Goal: Use online tool/utility: Utilize a website feature to perform a specific function

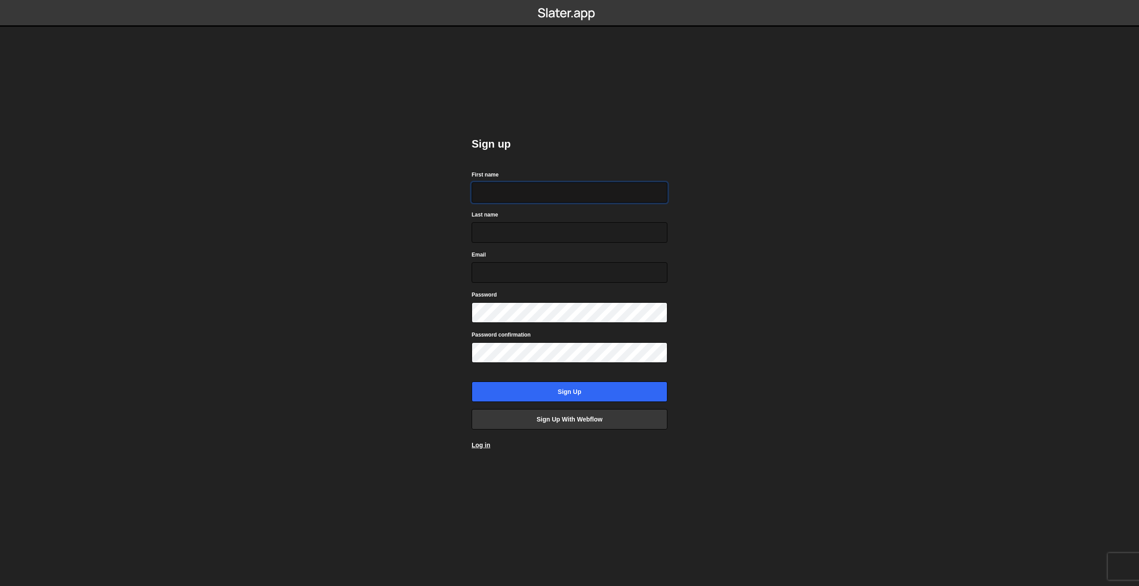
click at [505, 201] on input "First name" at bounding box center [570, 192] width 196 height 20
click at [684, 202] on body "Sign up First name Last name Email Password Password confirmation Sign up Sign …" at bounding box center [569, 293] width 1139 height 586
click at [590, 418] on link "Sign up with Webflow" at bounding box center [570, 419] width 196 height 20
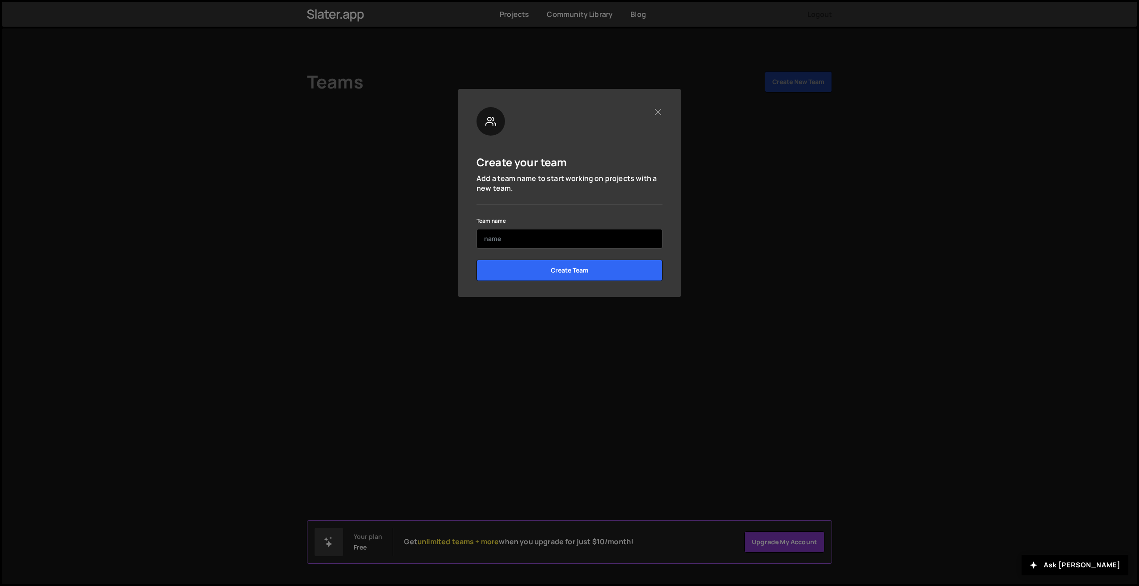
click at [568, 240] on input "text" at bounding box center [569, 239] width 186 height 20
type input "P"
type input "test"
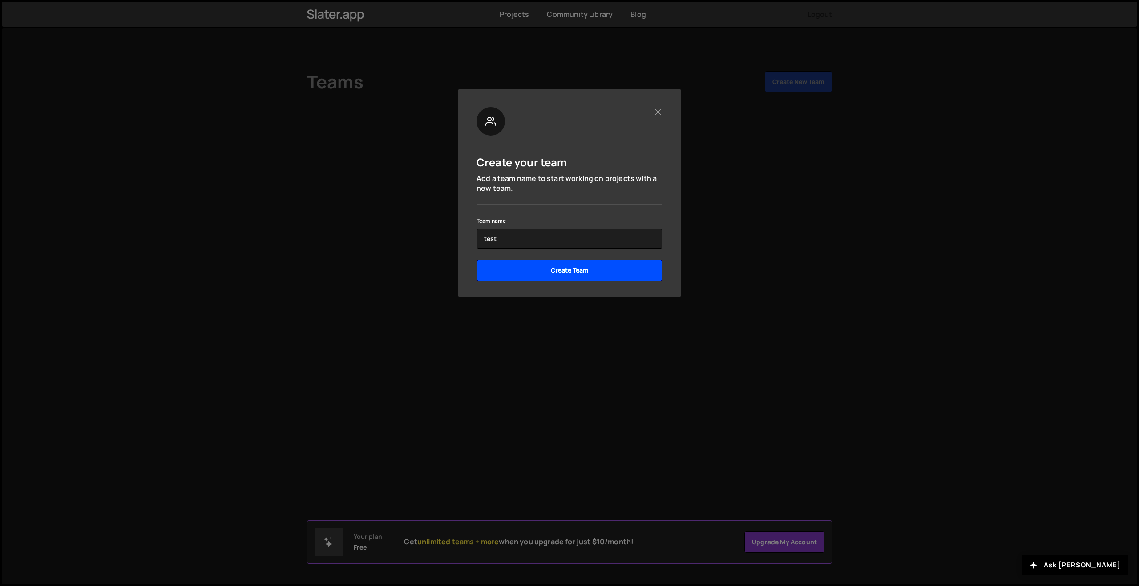
click at [609, 267] on input "Create Team" at bounding box center [569, 270] width 186 height 21
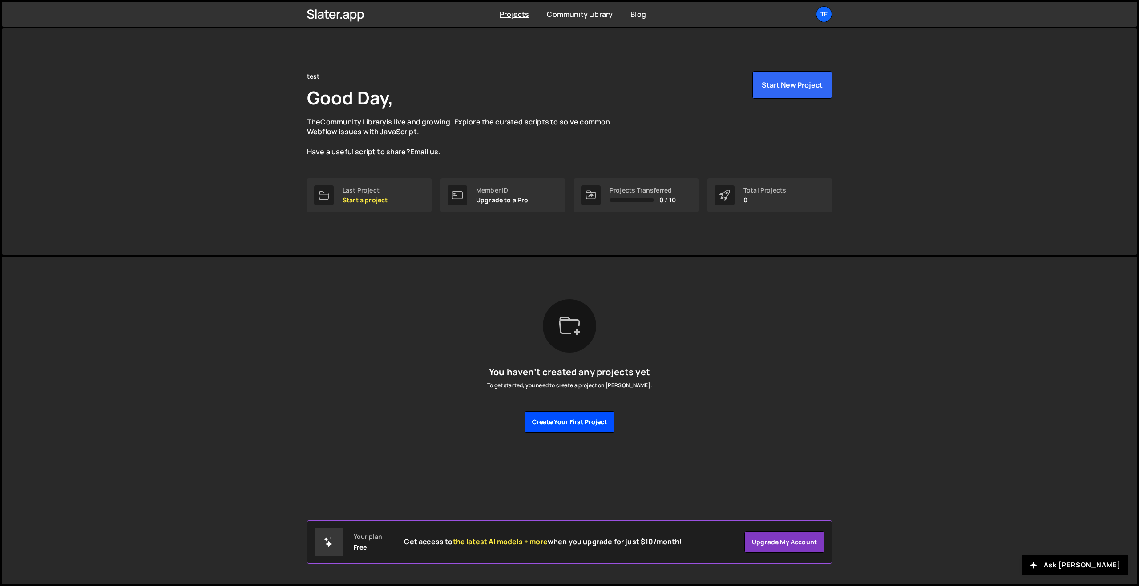
click at [580, 427] on button "Create your first project" at bounding box center [570, 422] width 90 height 21
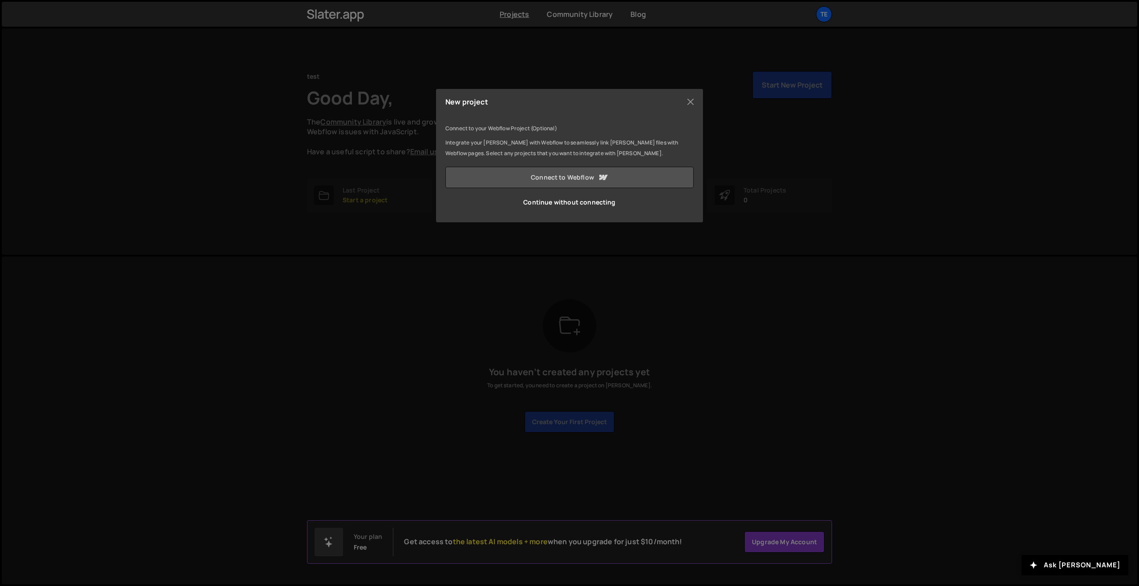
click at [526, 181] on link "Connect to Webflow" at bounding box center [569, 177] width 248 height 21
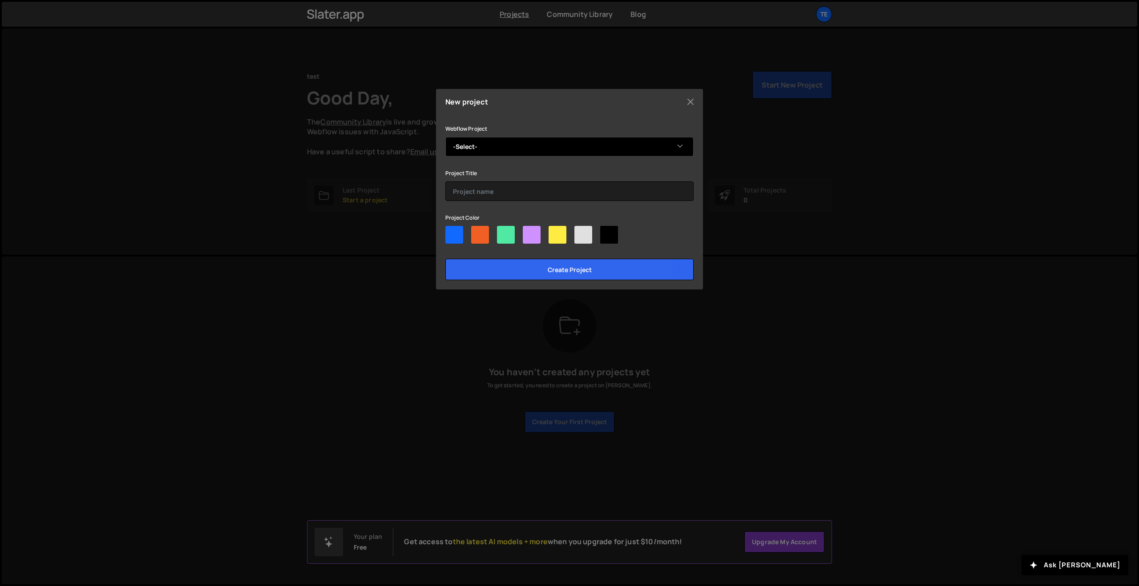
click at [496, 144] on select "-Select- F-22" at bounding box center [569, 147] width 248 height 20
select select "6893b6d78ce99f2d96ab5d20"
click at [445, 137] on select "-Select- F-22" at bounding box center [569, 147] width 248 height 20
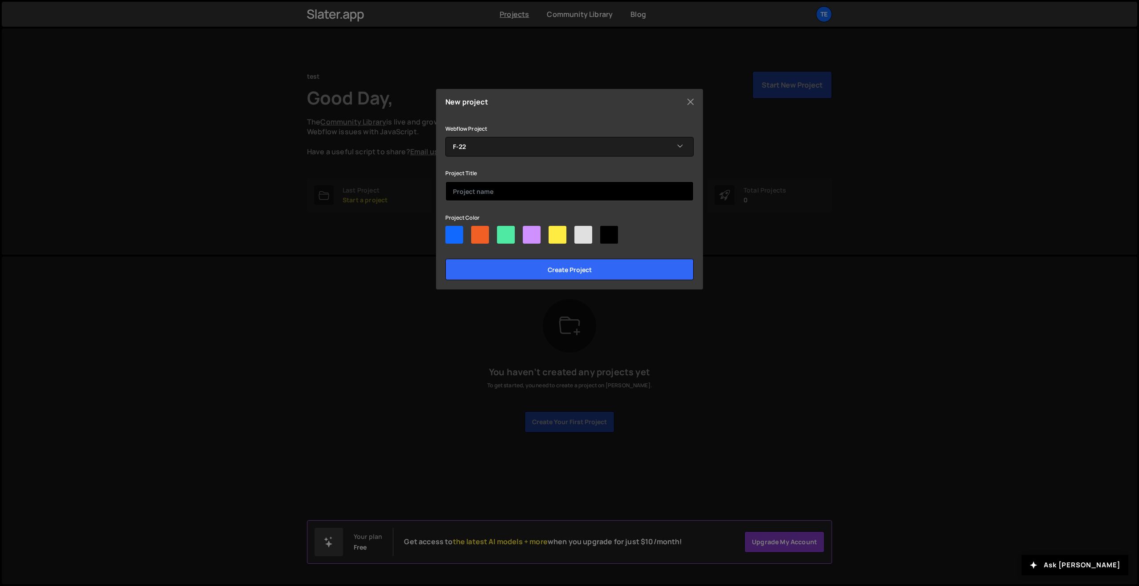
click at [496, 184] on input "text" at bounding box center [569, 192] width 248 height 20
type input "O"
type input "F-22"
click at [555, 236] on div at bounding box center [558, 235] width 18 height 18
click at [554, 232] on input"] "radio" at bounding box center [552, 229] width 6 height 6
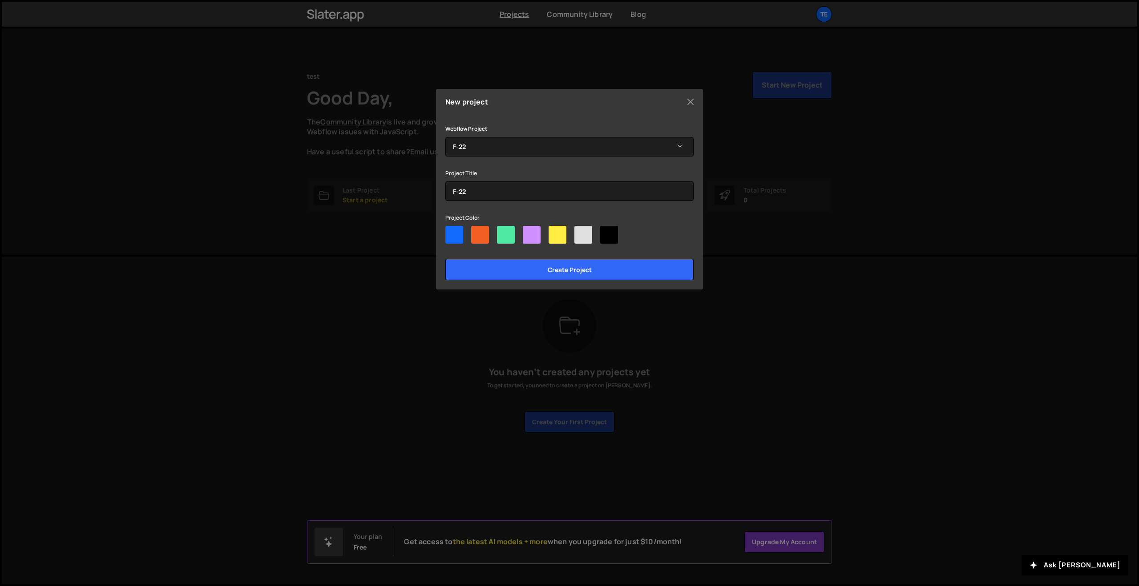
radio input"] "true"
click at [566, 270] on input "Create project" at bounding box center [569, 269] width 248 height 21
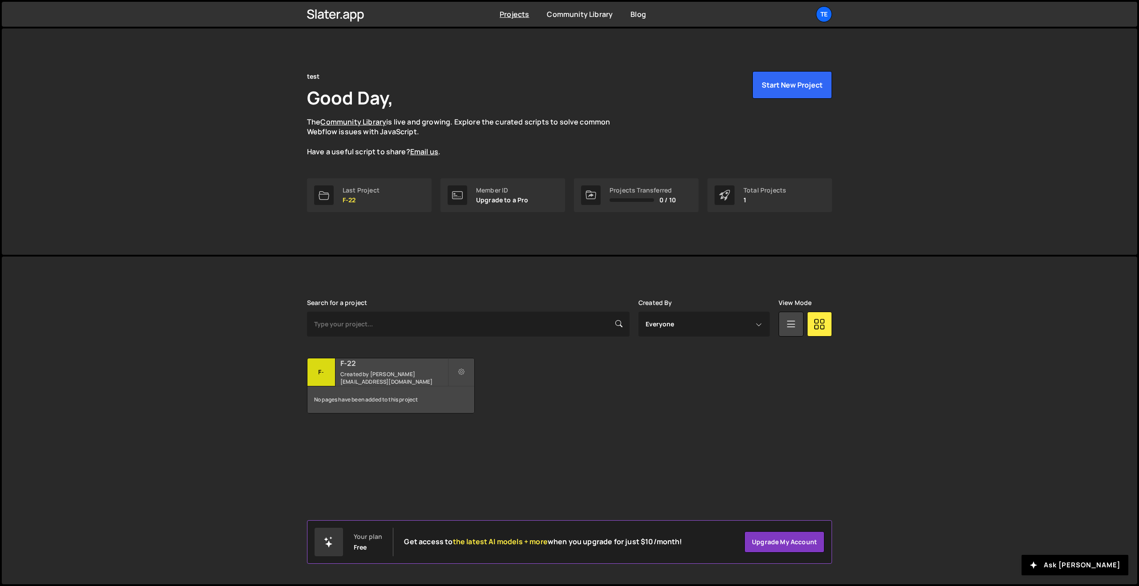
click at [408, 377] on small "Created by [PERSON_NAME][EMAIL_ADDRESS][DOMAIN_NAME]" at bounding box center [393, 378] width 107 height 15
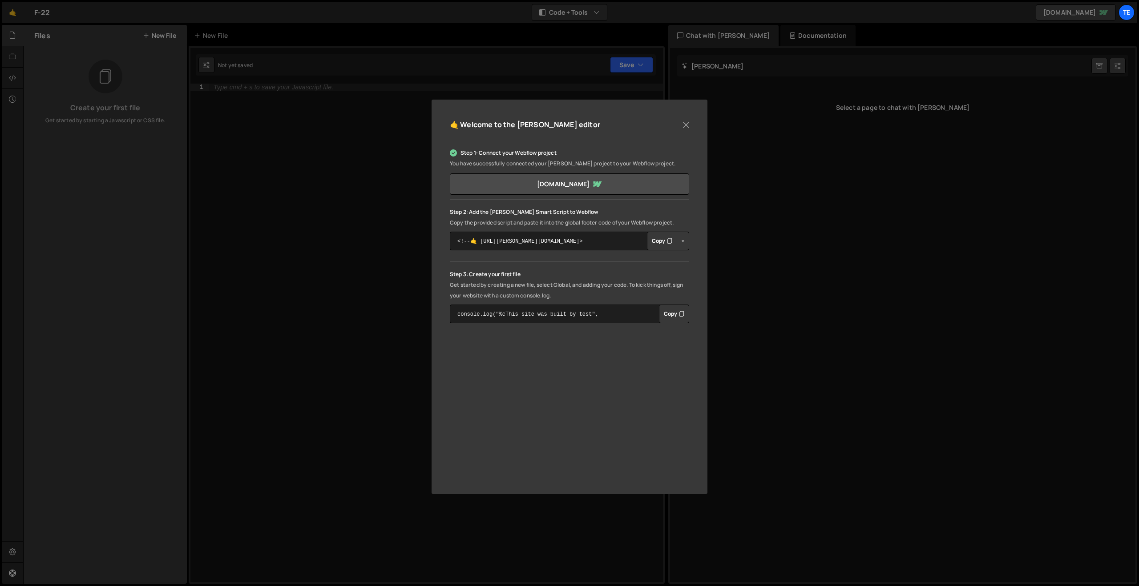
click at [664, 238] on button "Copy" at bounding box center [662, 241] width 30 height 19
click at [799, 218] on div "🤙 Welcome to the [PERSON_NAME] editor Step 1: Connect your Webflow project You …" at bounding box center [569, 293] width 1139 height 586
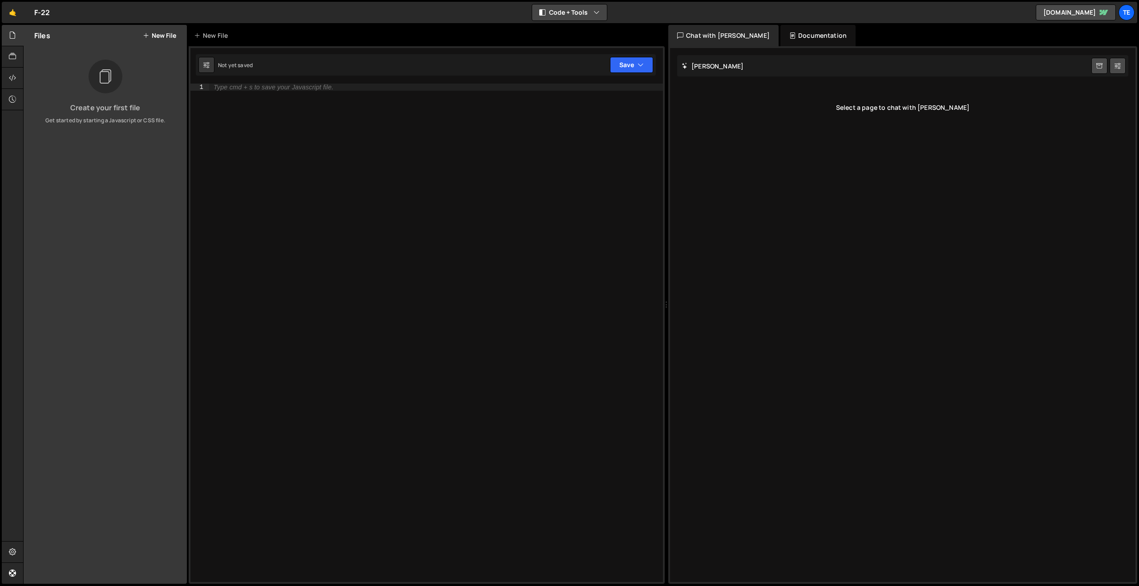
click at [557, 16] on button "Code + Tools" at bounding box center [569, 12] width 75 height 16
click at [563, 46] on button "Code + Tools" at bounding box center [570, 48] width 75 height 16
click at [535, 71] on div "Not yet saved Upgrade to Edit Save Save to Staging S Not saved S G" at bounding box center [426, 64] width 460 height 21
click at [12, 55] on icon at bounding box center [12, 57] width 7 height 10
click at [17, 80] on div at bounding box center [13, 78] width 22 height 21
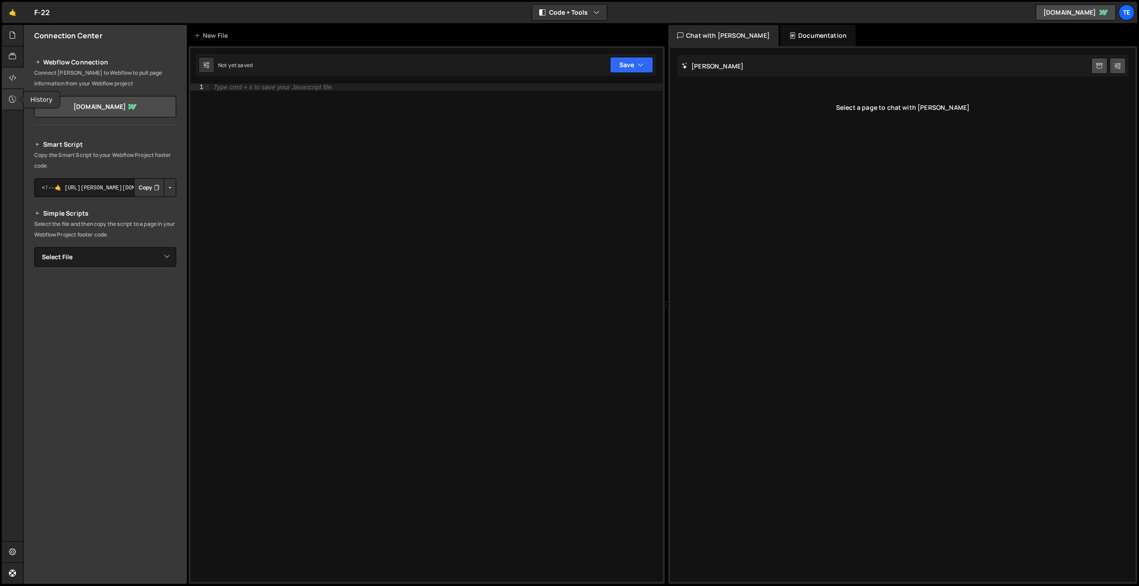
click at [9, 97] on icon at bounding box center [12, 99] width 7 height 10
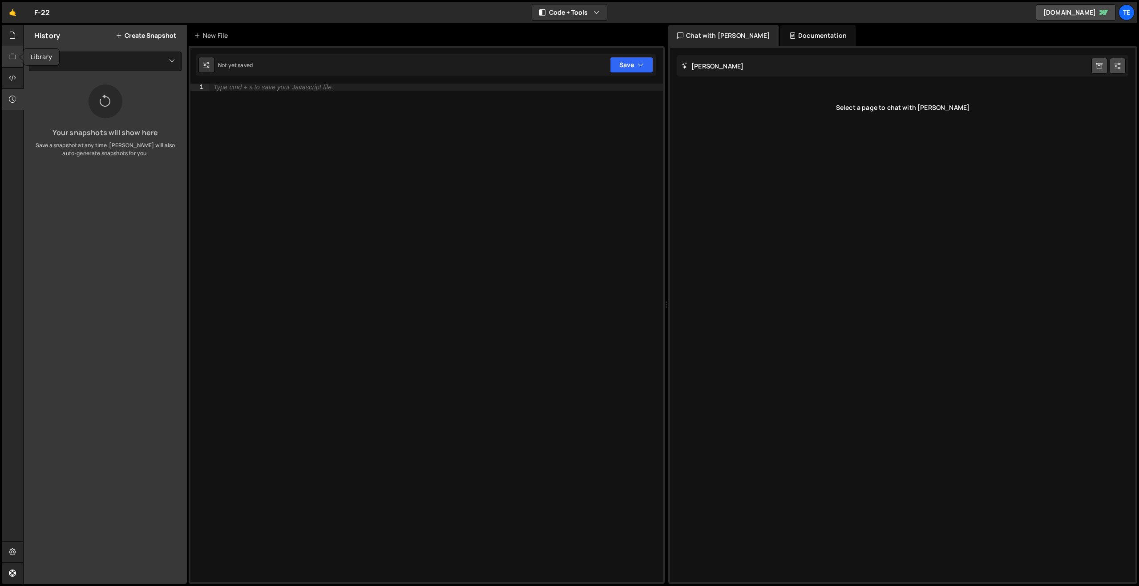
click at [9, 59] on icon at bounding box center [12, 57] width 7 height 10
drag, startPoint x: 761, startPoint y: 65, endPoint x: 767, endPoint y: 66, distance: 5.9
click at [762, 65] on div "[PERSON_NAME] Start new chat" at bounding box center [902, 65] width 451 height 21
click at [924, 112] on div "Select a page to chat with [PERSON_NAME]" at bounding box center [902, 108] width 451 height 36
drag, startPoint x: 922, startPoint y: 109, endPoint x: 918, endPoint y: 106, distance: 4.6
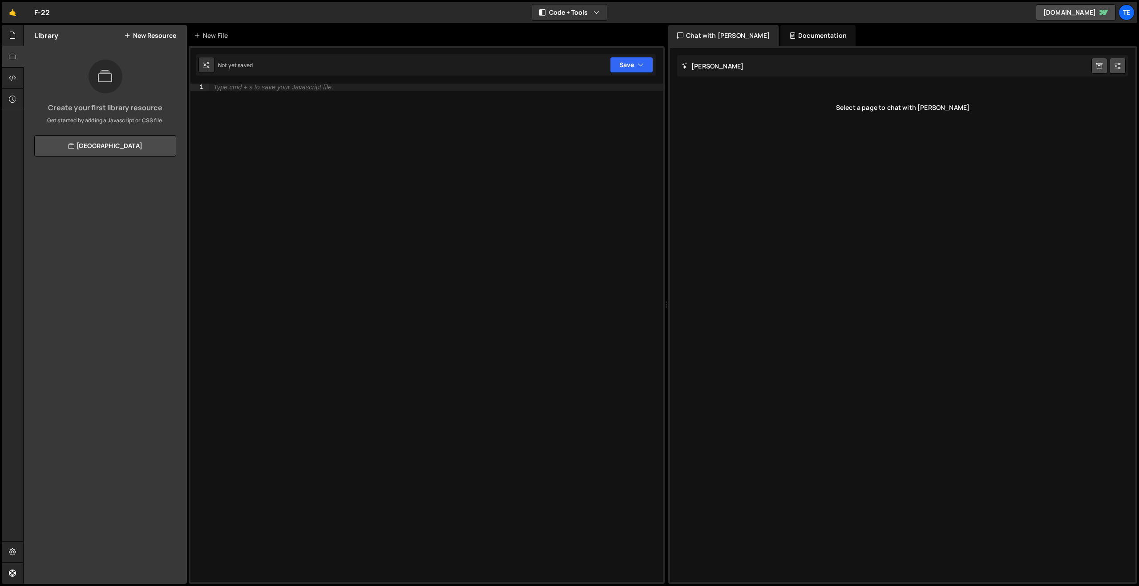
click at [921, 108] on div "Select a page to chat with [PERSON_NAME]" at bounding box center [902, 108] width 451 height 36
click at [860, 76] on div "[PERSON_NAME] Start new chat" at bounding box center [902, 65] width 451 height 21
click at [856, 71] on div "[PERSON_NAME] Start new chat" at bounding box center [902, 65] width 451 height 21
drag, startPoint x: 683, startPoint y: 68, endPoint x: 666, endPoint y: 69, distance: 17.4
click at [682, 68] on icon at bounding box center [685, 66] width 6 height 8
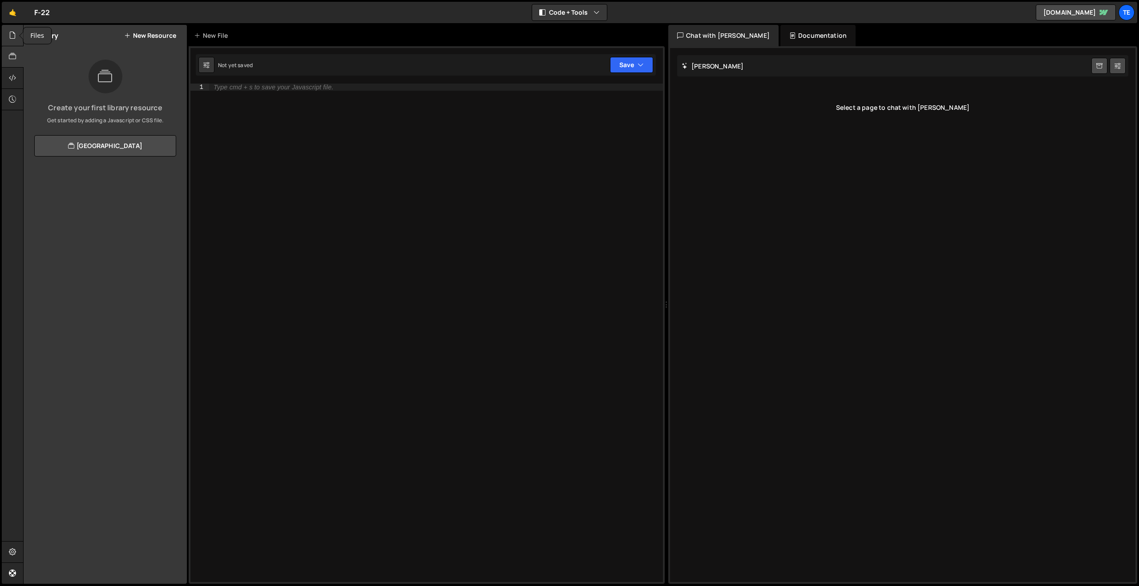
click at [12, 32] on icon at bounding box center [12, 35] width 7 height 10
click at [18, 56] on div at bounding box center [13, 56] width 22 height 21
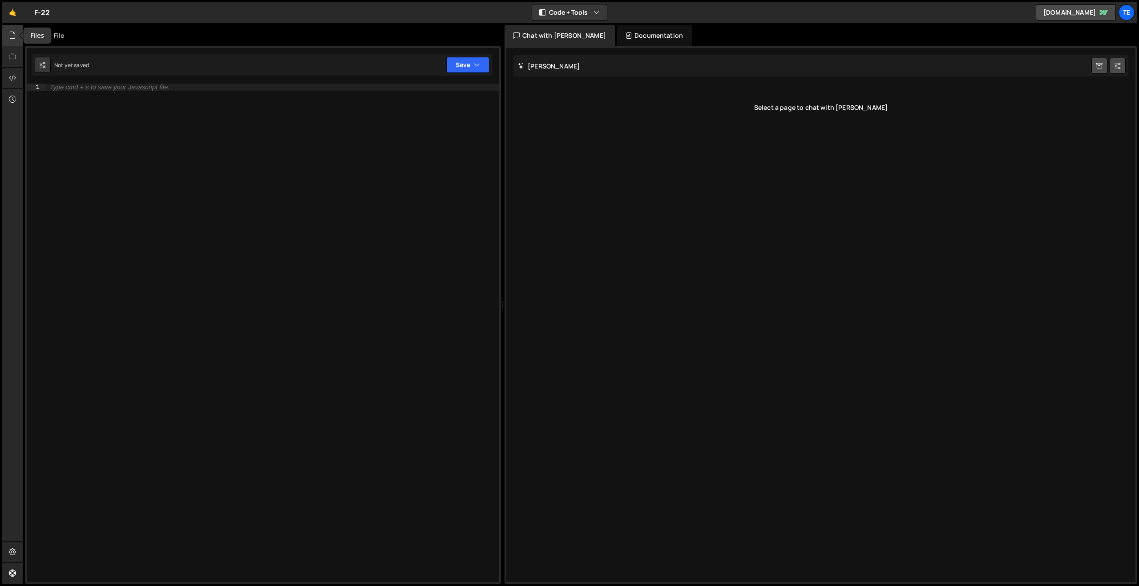
click at [14, 36] on icon at bounding box center [12, 35] width 7 height 10
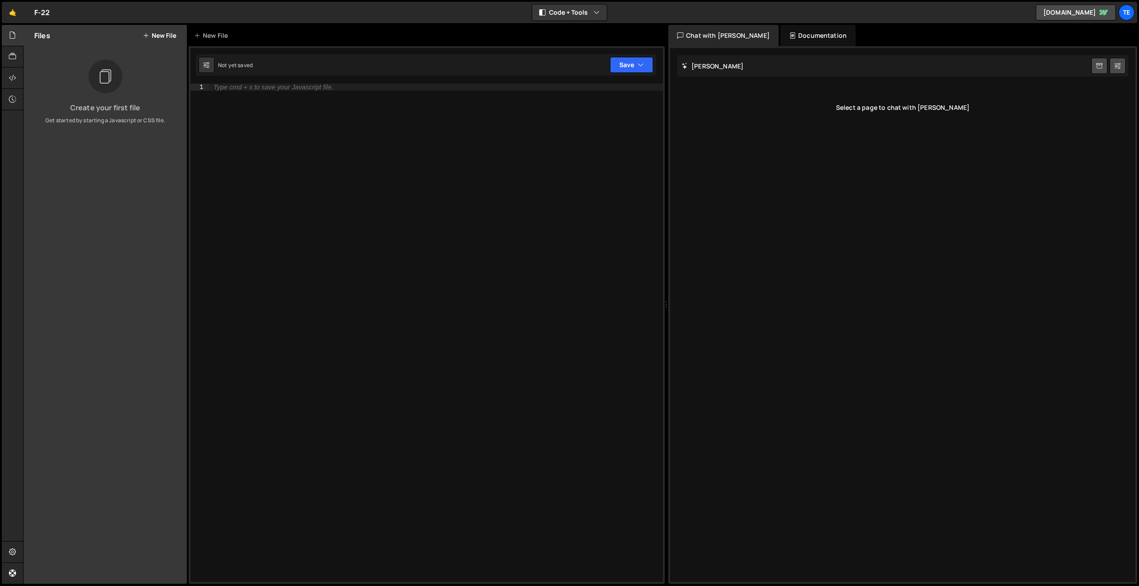
click at [144, 36] on icon at bounding box center [146, 35] width 6 height 7
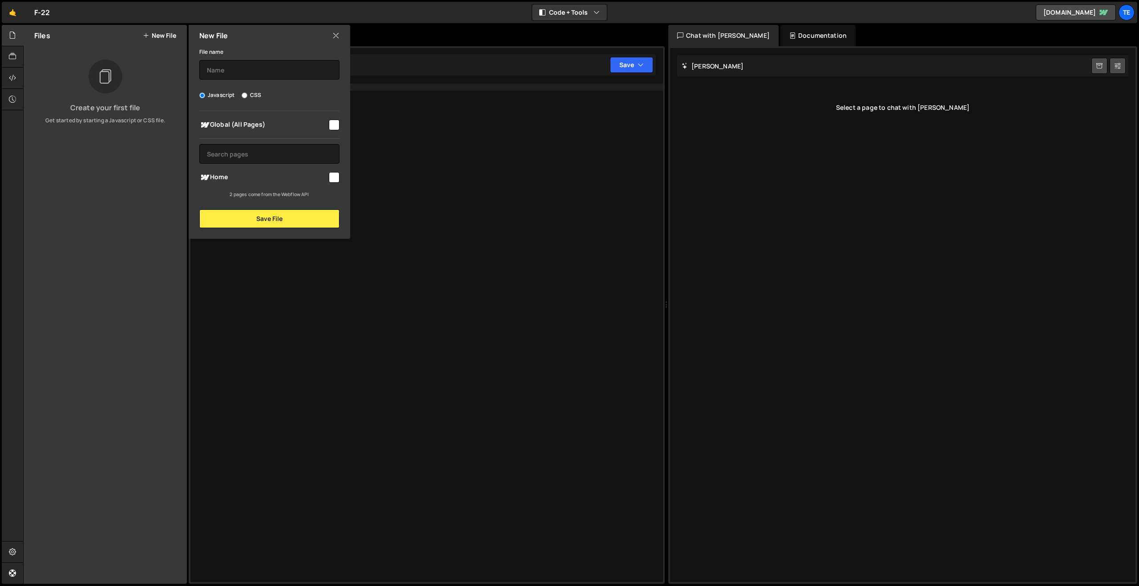
click at [331, 120] on input "checkbox" at bounding box center [334, 125] width 11 height 11
checkbox input "true"
click at [302, 225] on button "Save File" at bounding box center [269, 219] width 140 height 19
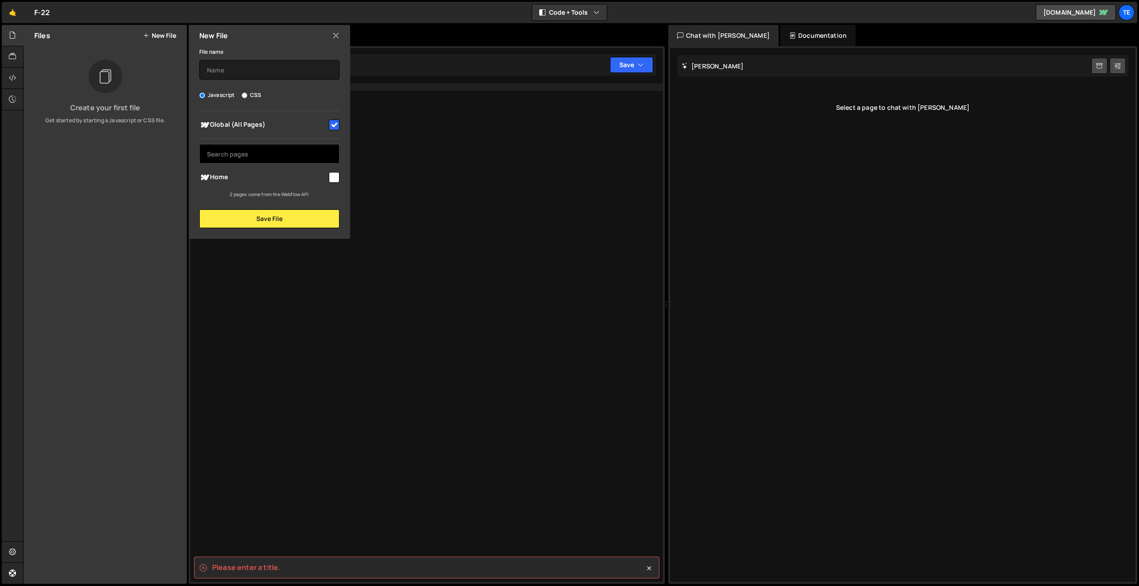
click at [264, 153] on input "text" at bounding box center [269, 154] width 140 height 20
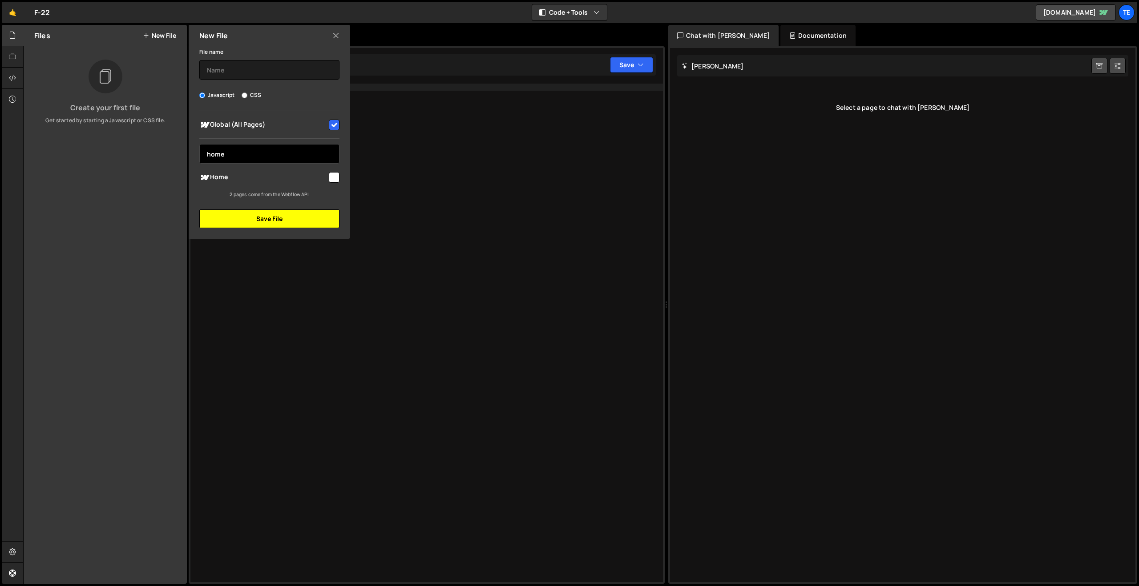
type input "home"
click at [261, 224] on button "Save File" at bounding box center [269, 219] width 140 height 19
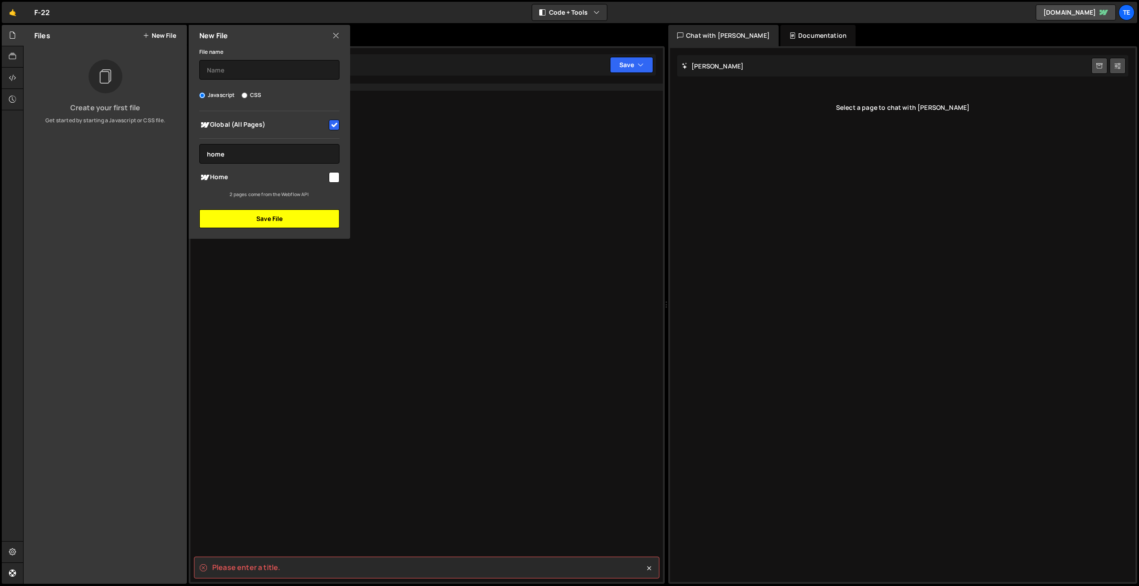
click at [261, 224] on button "Save File" at bounding box center [269, 219] width 140 height 19
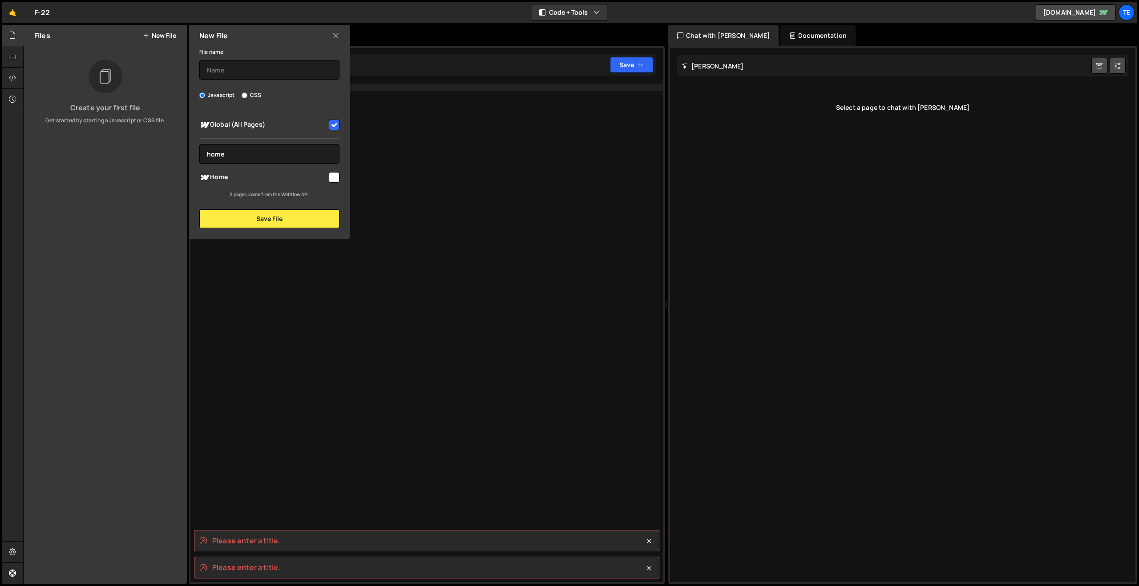
click at [334, 178] on input "checkbox" at bounding box center [334, 177] width 11 height 11
checkbox input "true"
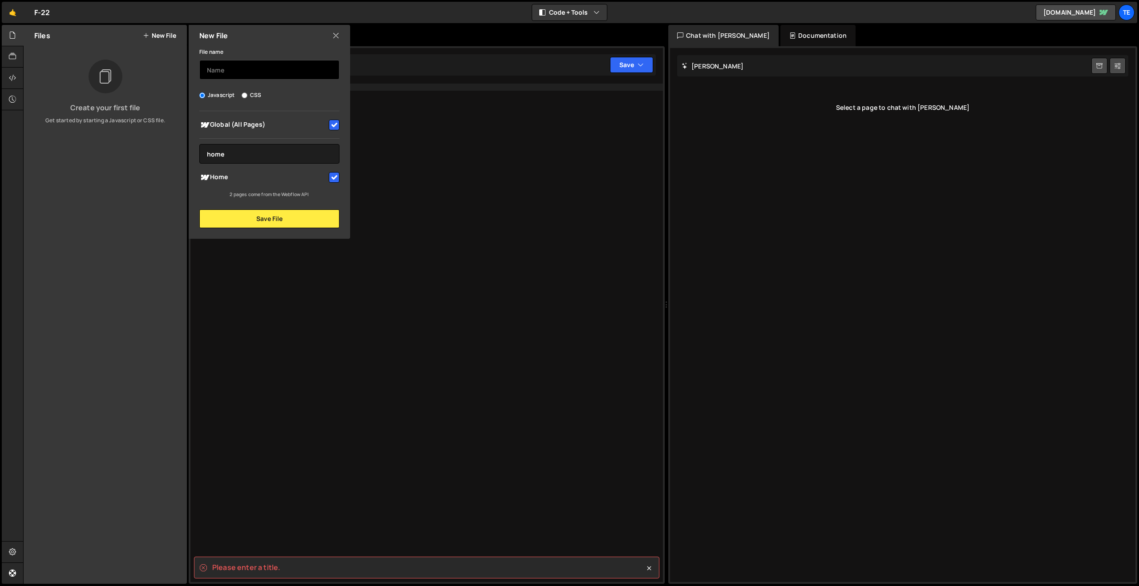
click at [277, 66] on input "text" at bounding box center [269, 70] width 140 height 20
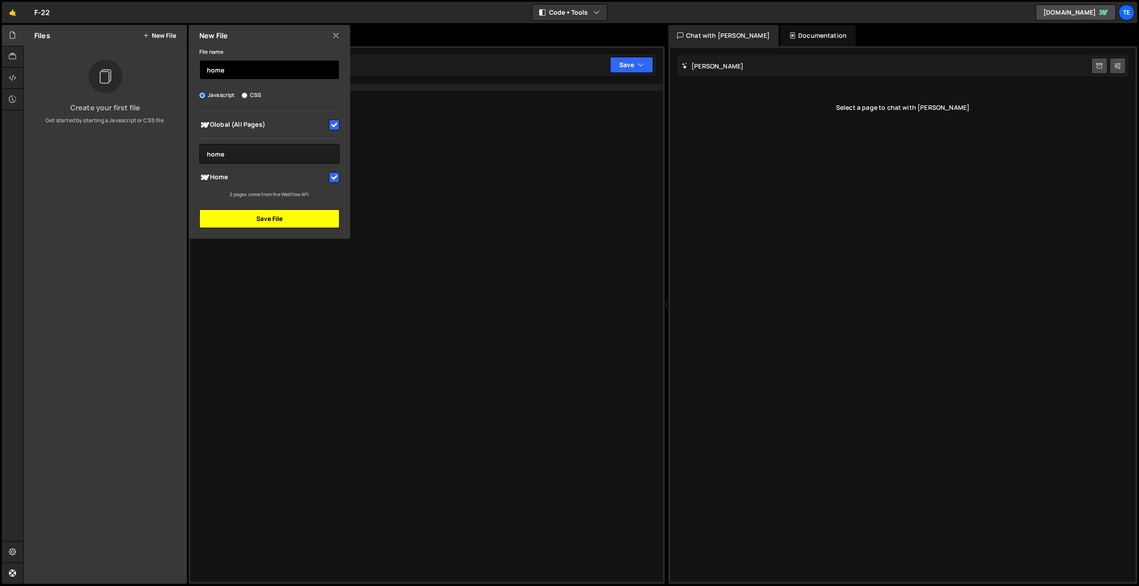
type input "home"
click at [274, 210] on button "Save File" at bounding box center [269, 219] width 140 height 19
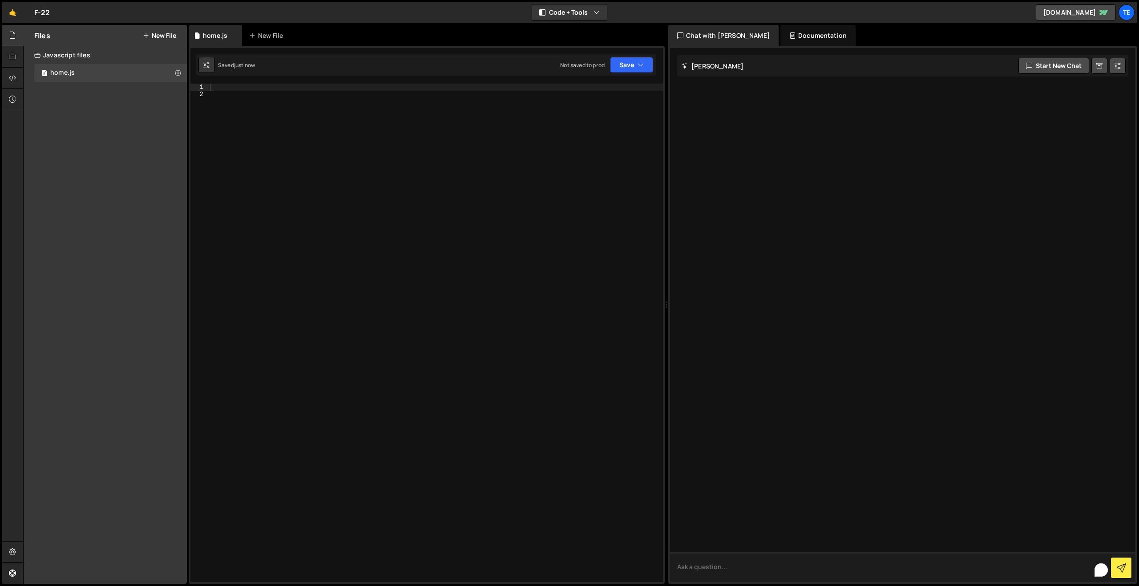
click at [752, 560] on textarea "To enrich screen reader interactions, please activate Accessibility in Grammarl…" at bounding box center [902, 567] width 465 height 30
type textarea "can you build a f-22 history home page that is sleek and modern with a dark col…"
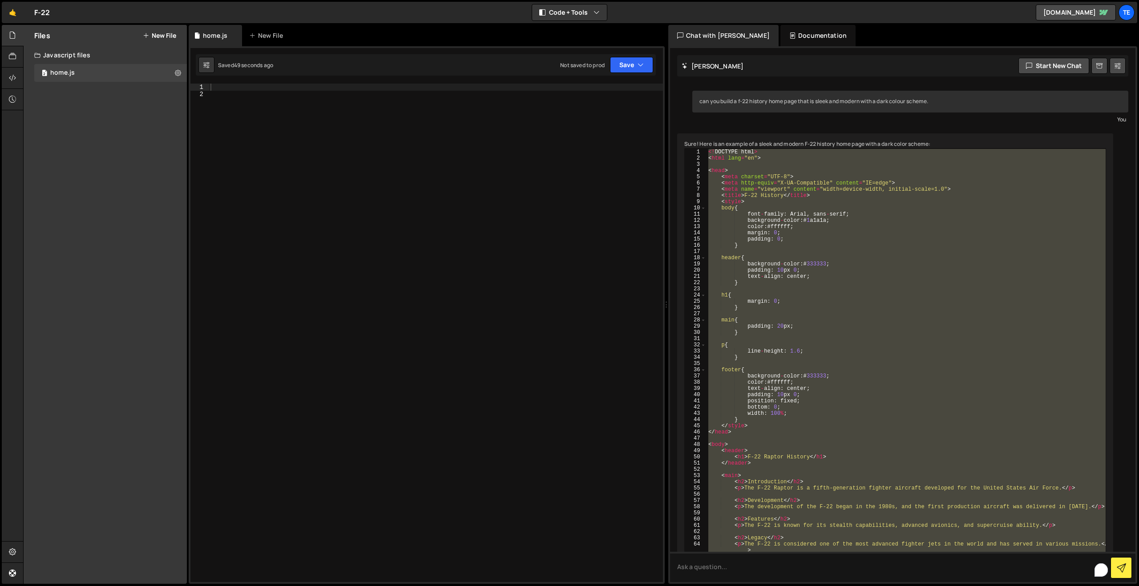
scroll to position [28, 0]
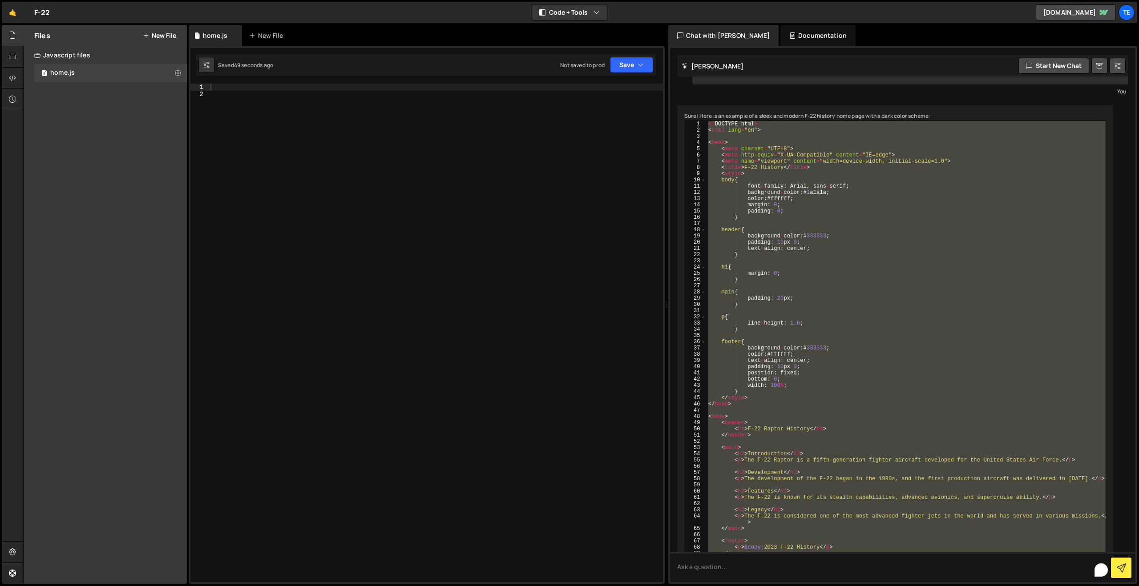
drag, startPoint x: 709, startPoint y: 159, endPoint x: 1013, endPoint y: 586, distance: 523.9
click at [1012, 586] on html "Projects [GEOGRAPHIC_DATA] Blog te Projects Your Teams Account Upgrade Logout" at bounding box center [569, 293] width 1139 height 586
type textarea "</html>"
